Goal: Information Seeking & Learning: Understand process/instructions

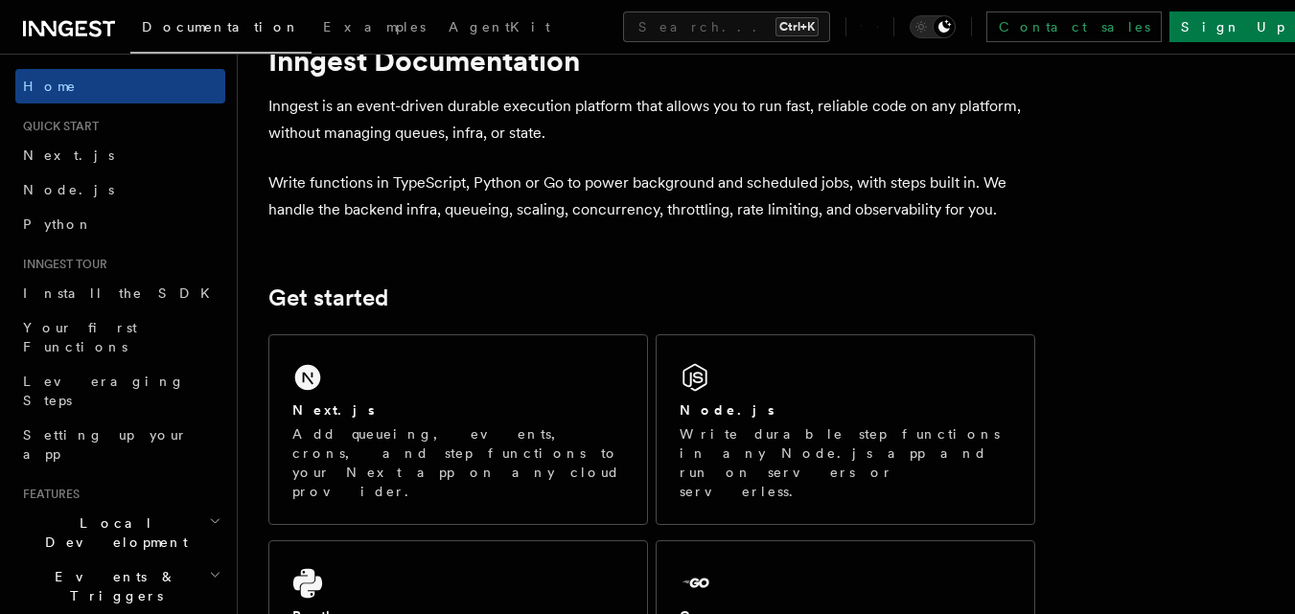
scroll to position [96, 0]
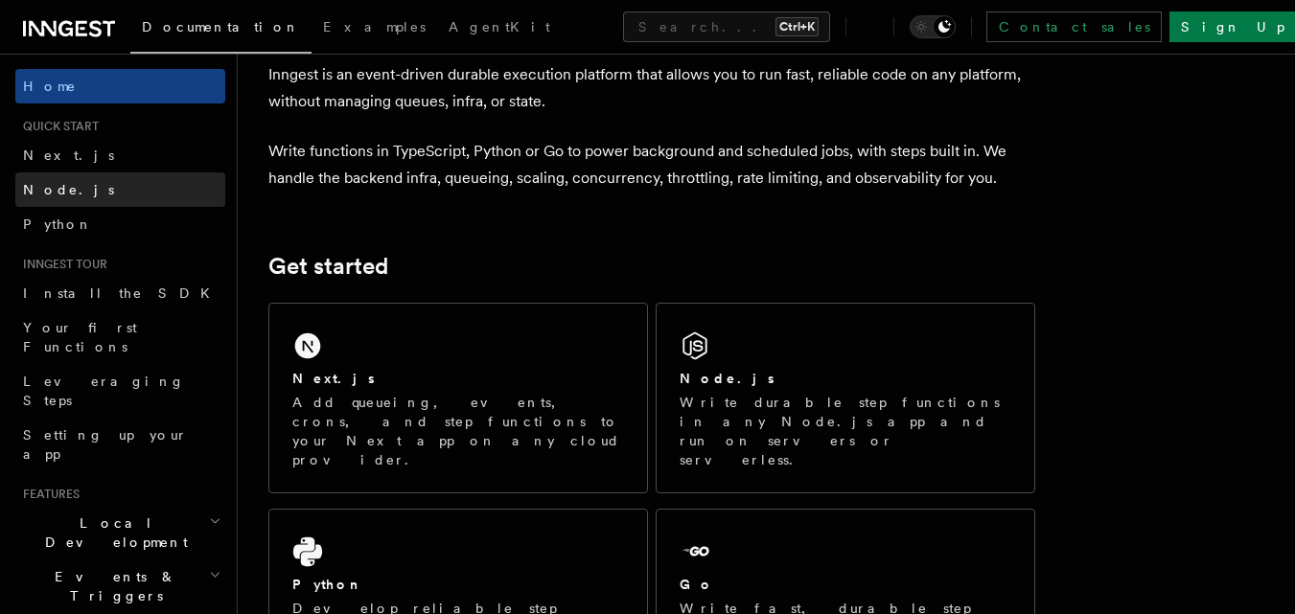
click at [42, 190] on span "Node.js" at bounding box center [68, 189] width 91 height 15
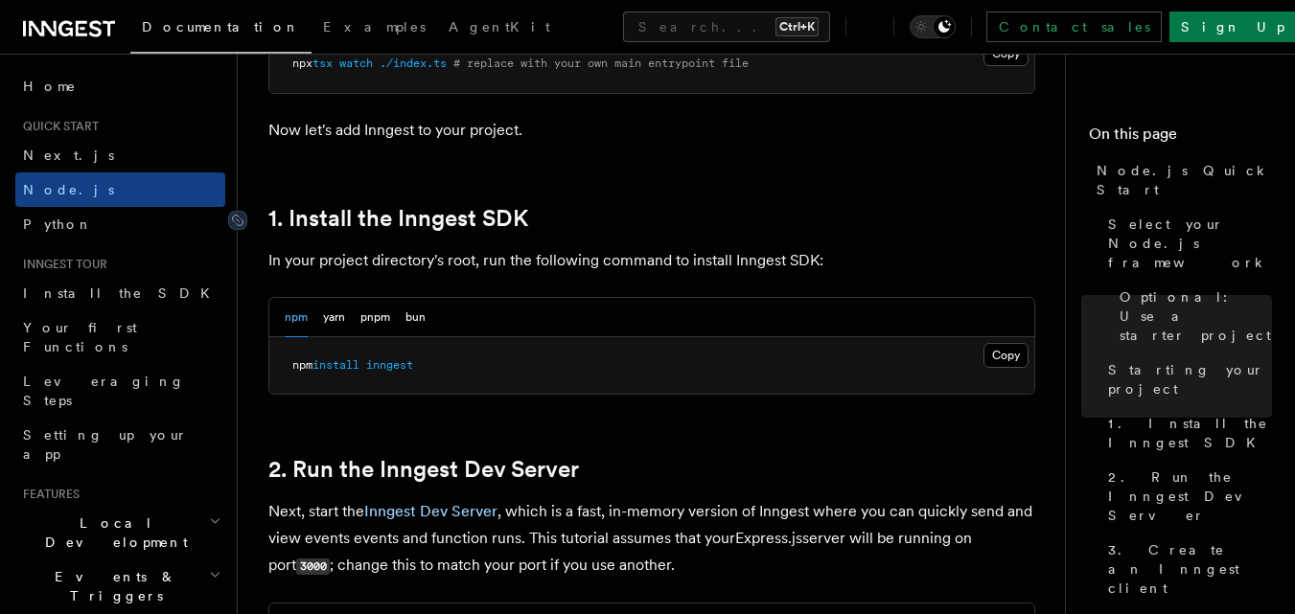
scroll to position [1150, 0]
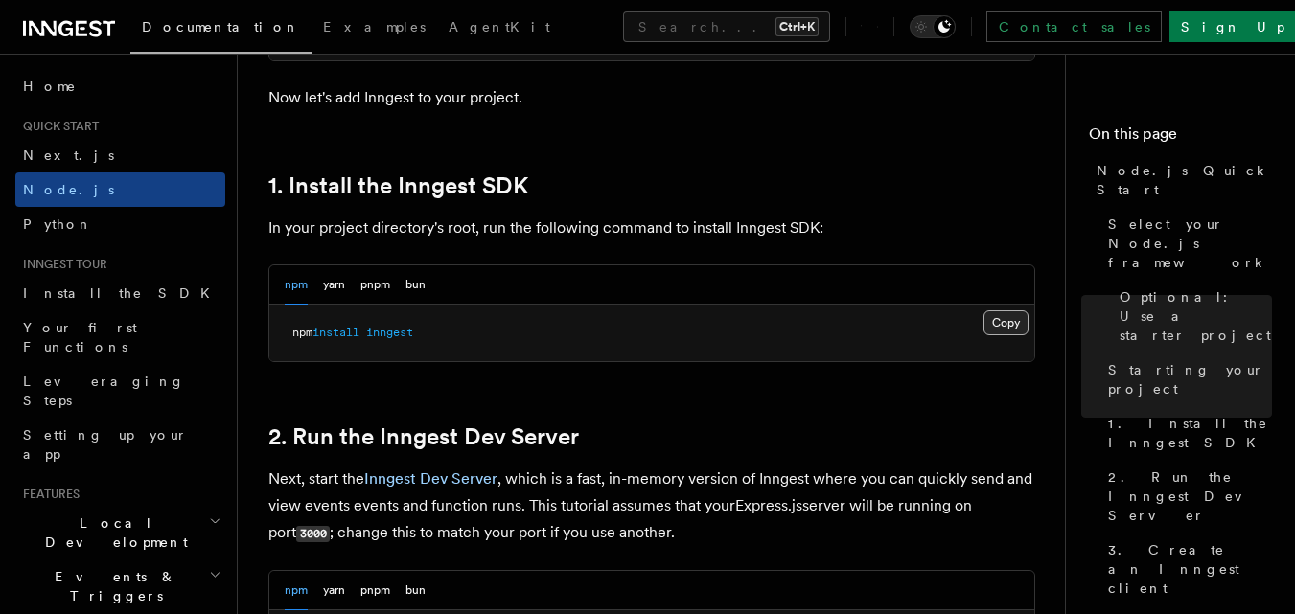
click at [1010, 323] on button "Copy Copied" at bounding box center [1005, 323] width 45 height 25
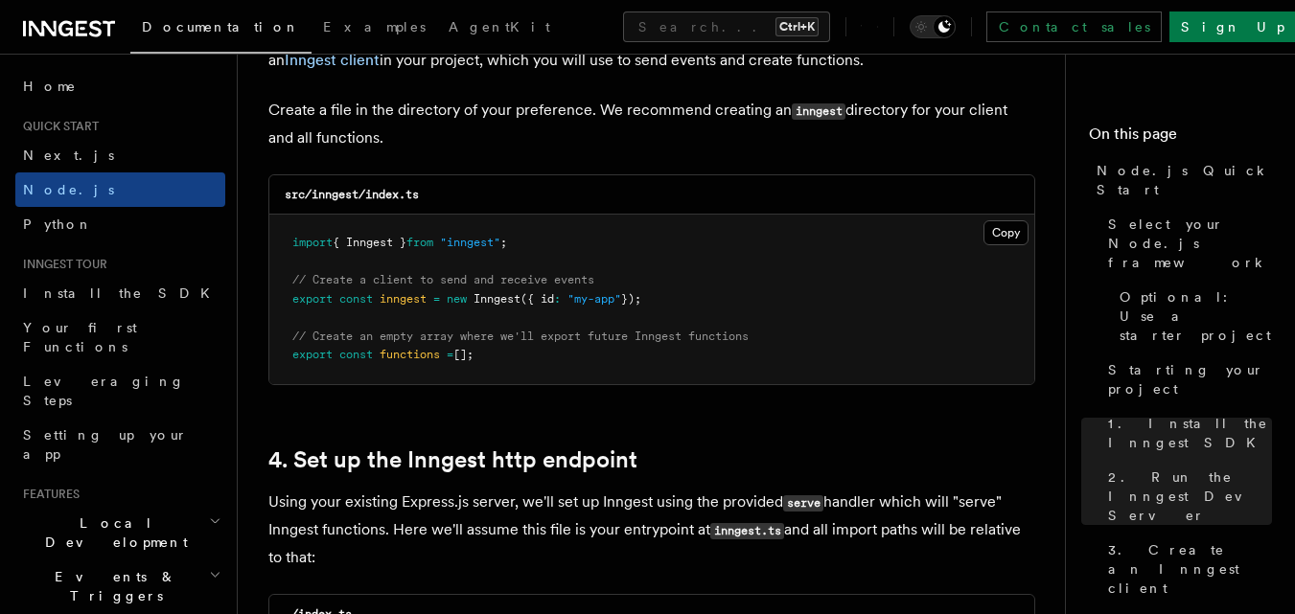
scroll to position [2588, 0]
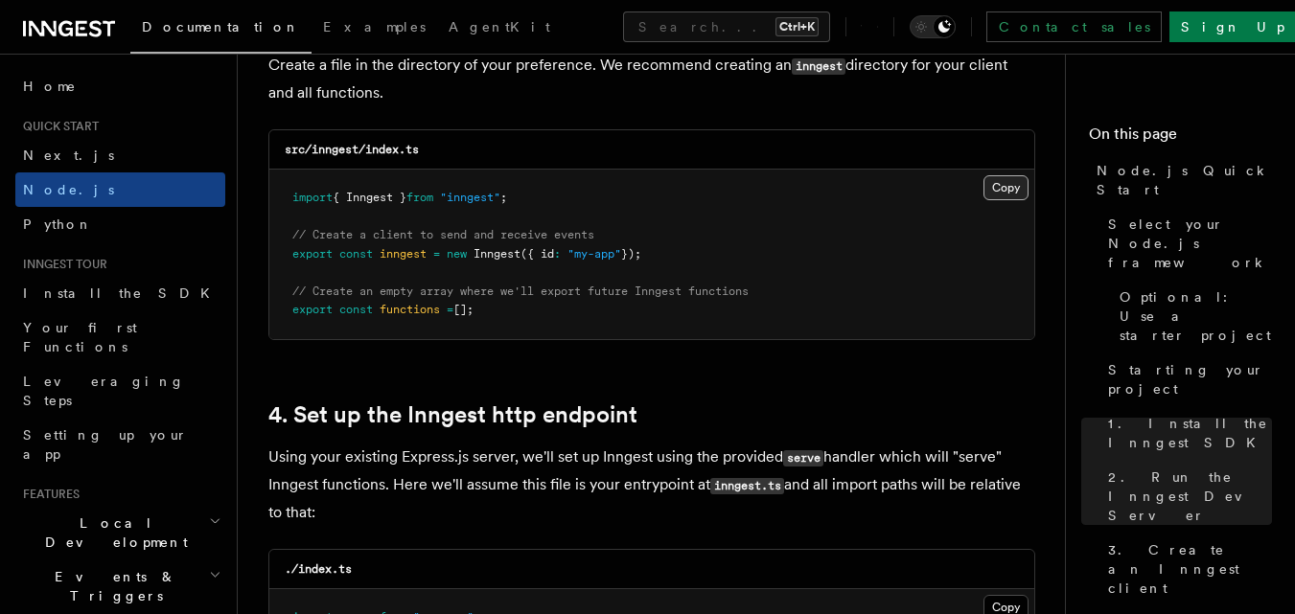
click at [1010, 188] on button "Copy Copied" at bounding box center [1005, 187] width 45 height 25
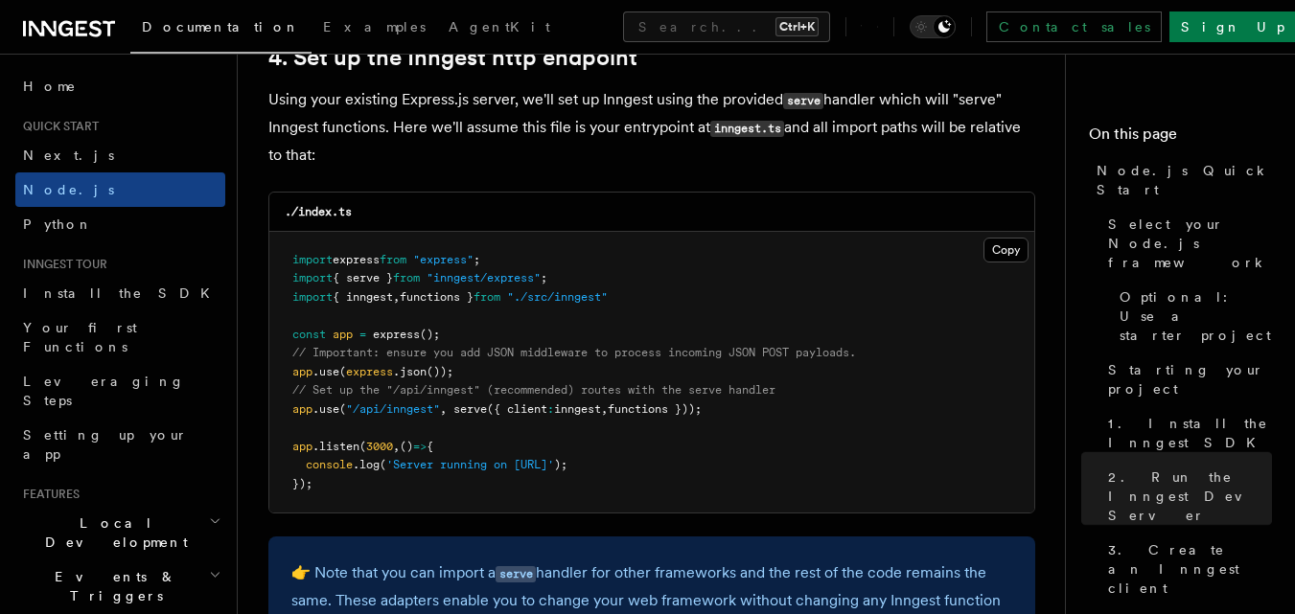
scroll to position [2971, 0]
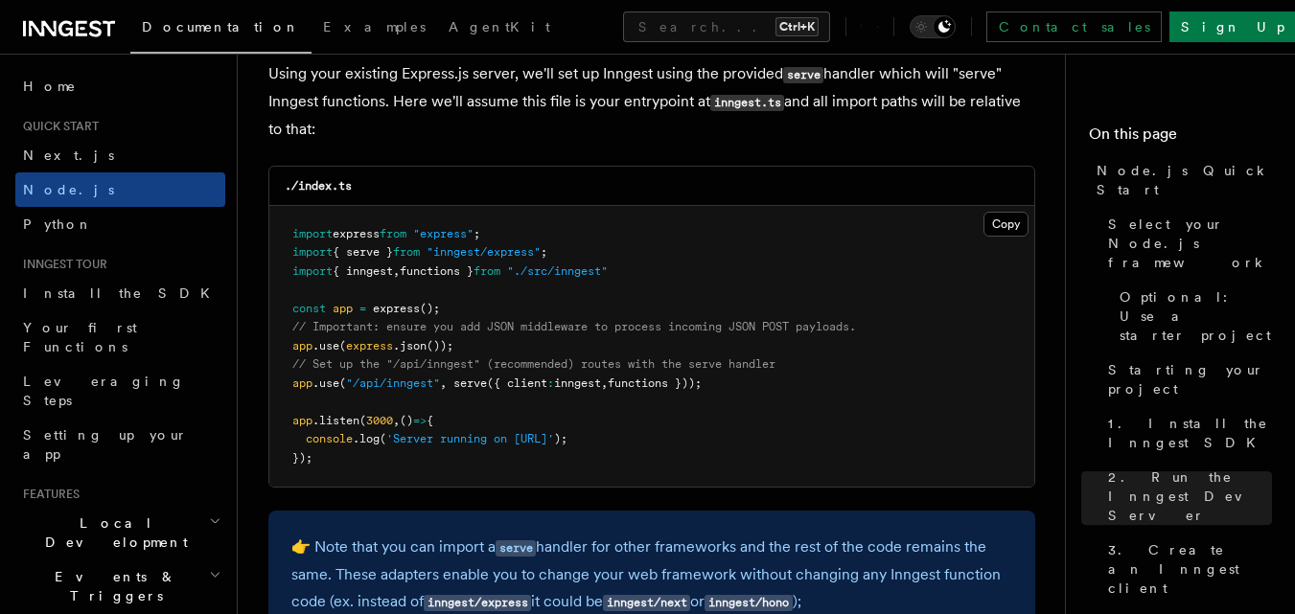
drag, startPoint x: 296, startPoint y: 363, endPoint x: 735, endPoint y: 388, distance: 439.7
click at [735, 388] on pre "import express from "express" ; import { serve } from "inngest/express" ; impor…" at bounding box center [651, 347] width 765 height 282
copy code "/ Set up the "/api/inngest" (recommended) routes with the serve handler app .us…"
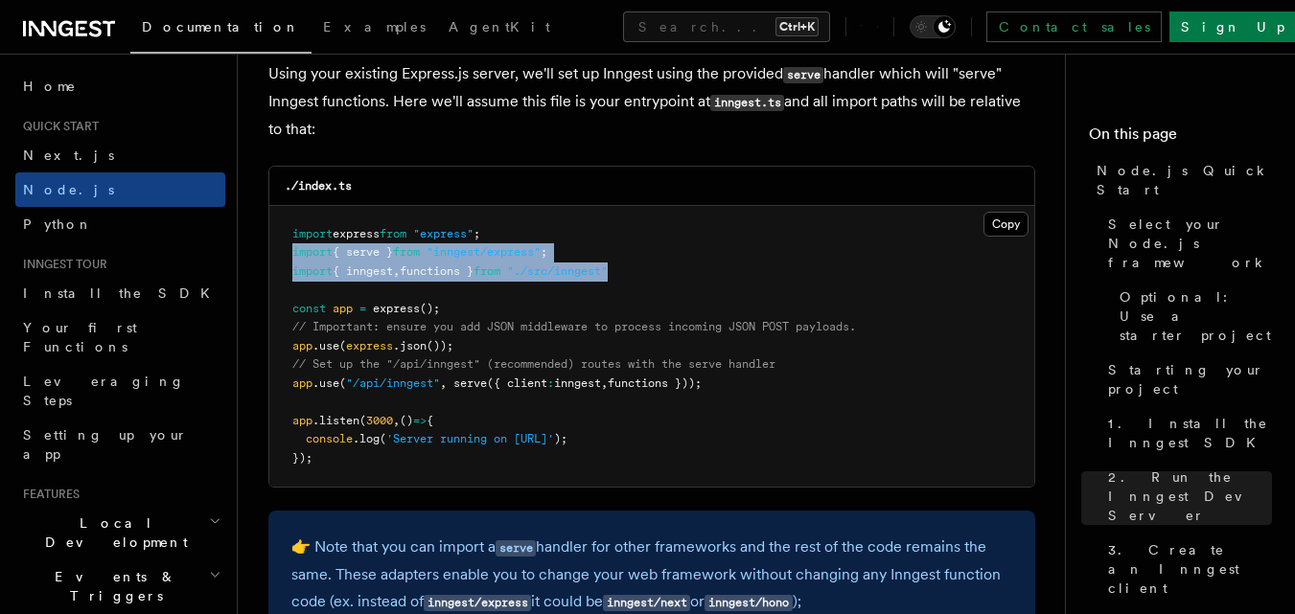
drag, startPoint x: 294, startPoint y: 253, endPoint x: 645, endPoint y: 277, distance: 351.6
click at [643, 277] on pre "import express from "express" ; import { serve } from "inngest/express" ; impor…" at bounding box center [651, 347] width 765 height 282
copy code "import { serve } from "inngest/express" ; import { inngest , functions } from "…"
